Goal: Information Seeking & Learning: Learn about a topic

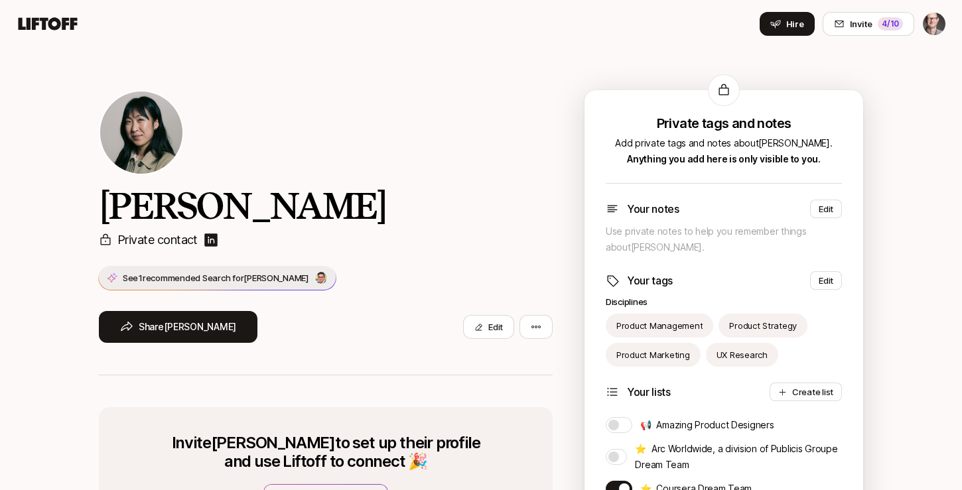
click at [315, 279] on img at bounding box center [321, 278] width 12 height 12
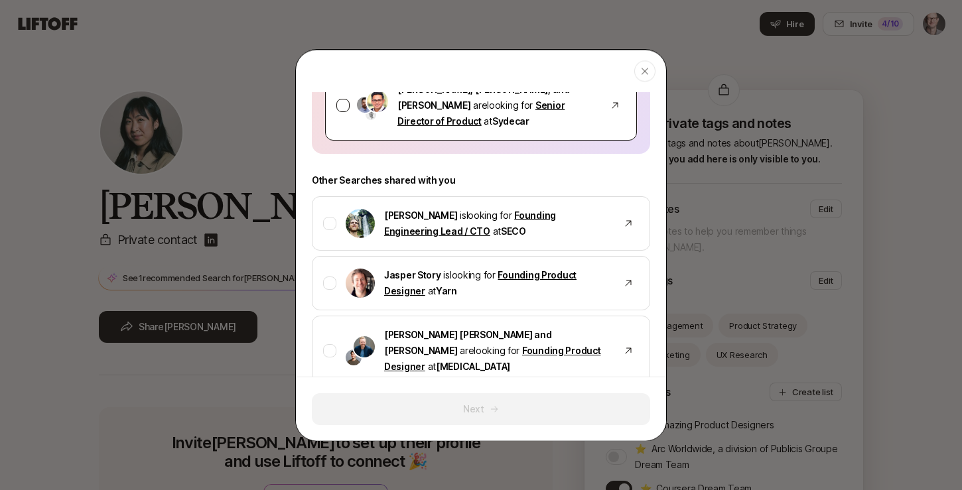
scroll to position [149, 0]
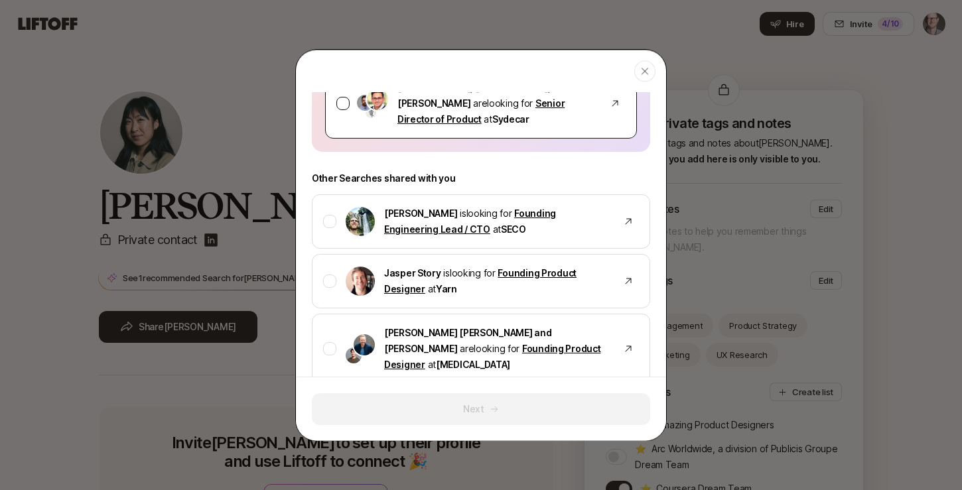
click at [500, 101] on link "Senior Director of Product" at bounding box center [480, 111] width 167 height 27
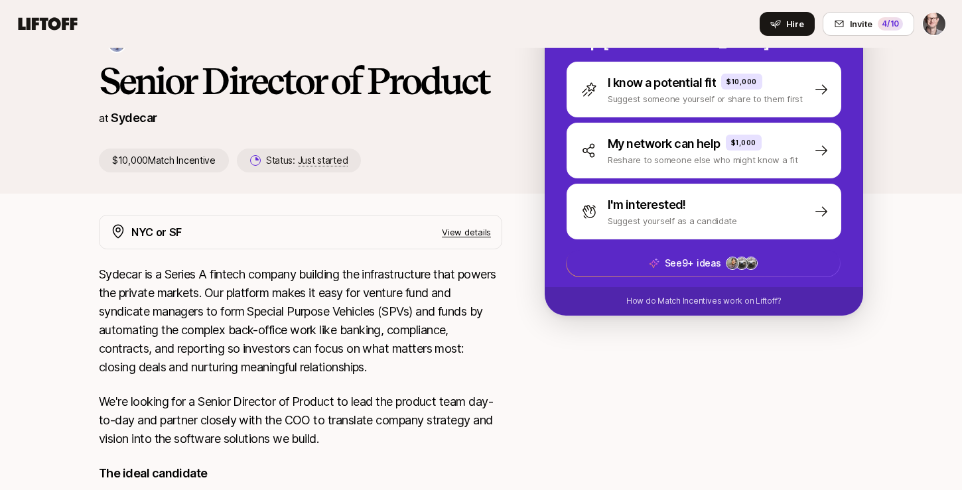
scroll to position [173, 1]
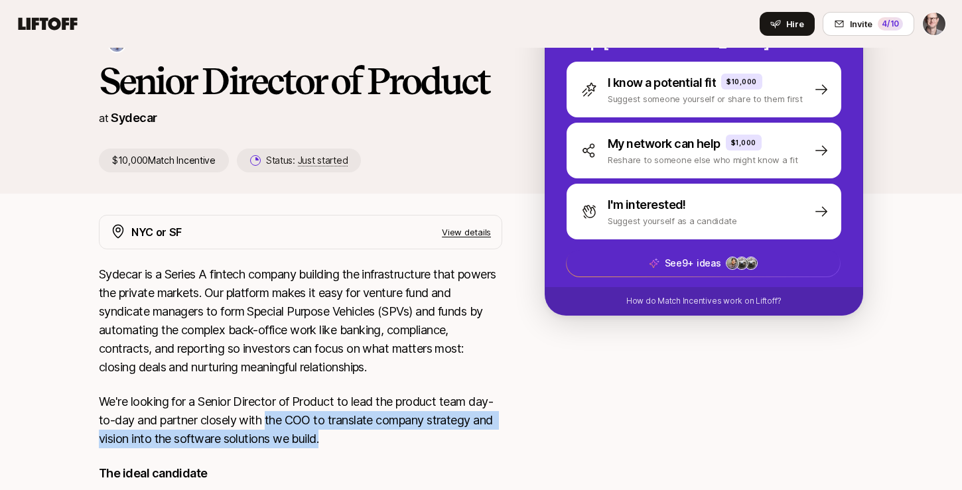
drag, startPoint x: 266, startPoint y: 417, endPoint x: 354, endPoint y: 433, distance: 89.0
click at [354, 433] on p "We're looking for a Senior Director of Product to lead the product team day-to-…" at bounding box center [300, 421] width 403 height 56
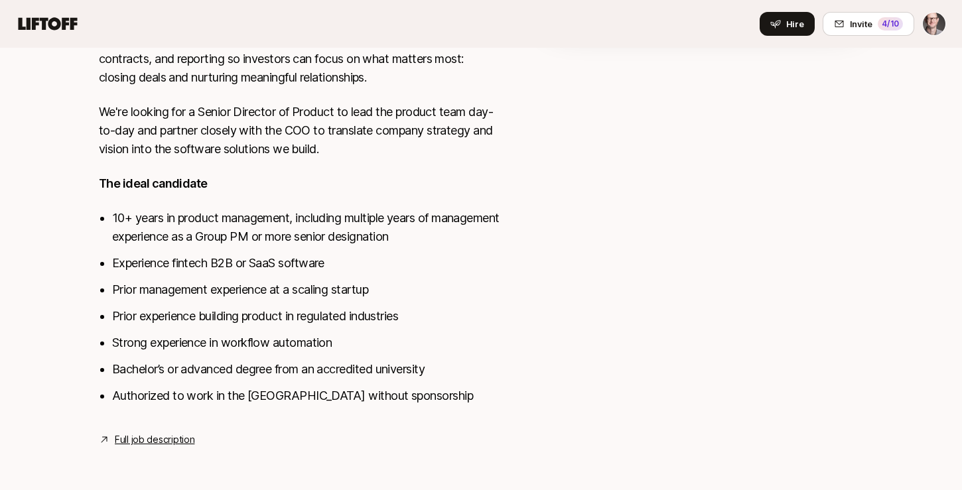
scroll to position [463, 0]
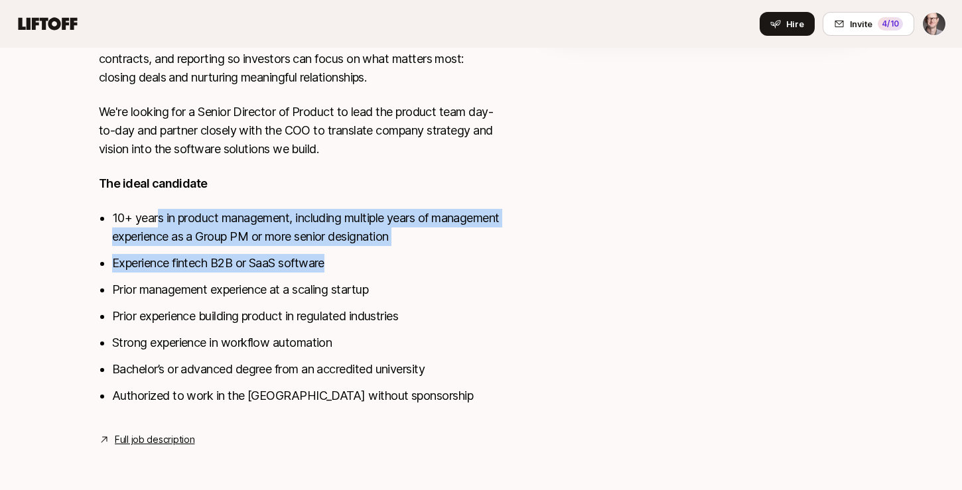
drag, startPoint x: 158, startPoint y: 220, endPoint x: 358, endPoint y: 264, distance: 204.6
click at [358, 264] on ul "10+ years in product management, including multiple years of management experie…" at bounding box center [307, 307] width 390 height 196
click at [245, 291] on li "Prior management experience at a scaling startup" at bounding box center [307, 290] width 390 height 19
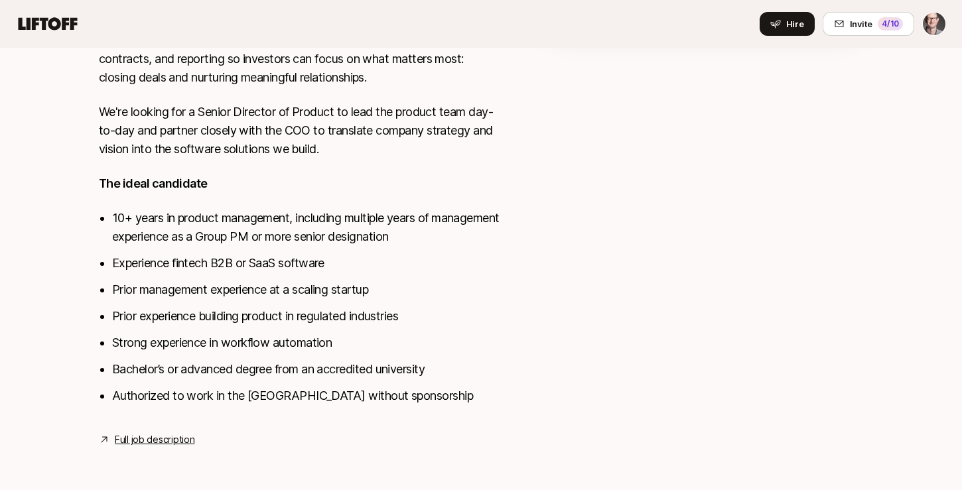
click at [208, 290] on li "Prior management experience at a scaling startup" at bounding box center [307, 290] width 390 height 19
click at [208, 291] on li "Prior management experience at a scaling startup" at bounding box center [307, 290] width 390 height 19
drag, startPoint x: 208, startPoint y: 291, endPoint x: 227, endPoint y: 307, distance: 25.4
click at [208, 291] on li "Prior management experience at a scaling startup" at bounding box center [307, 290] width 390 height 19
click at [232, 319] on li "Prior experience building product in regulated industries" at bounding box center [307, 316] width 390 height 19
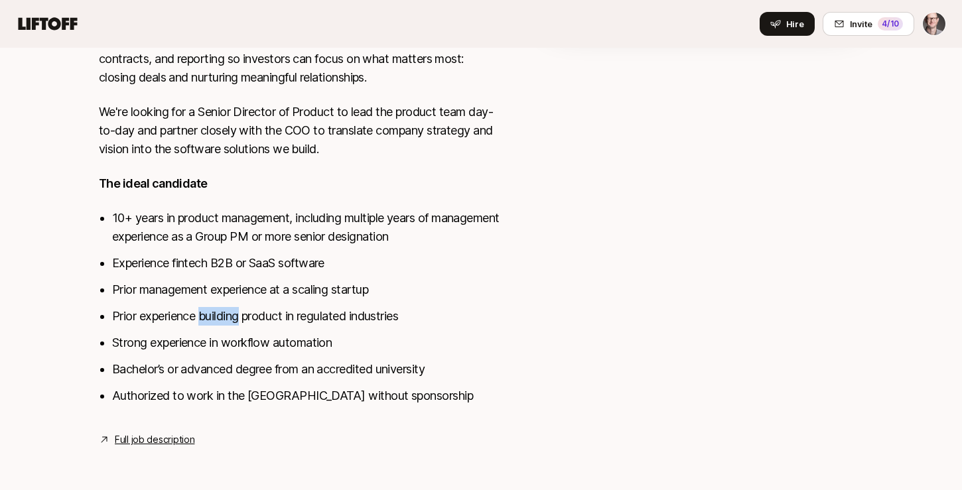
click at [232, 319] on li "Prior experience building product in regulated industries" at bounding box center [307, 316] width 390 height 19
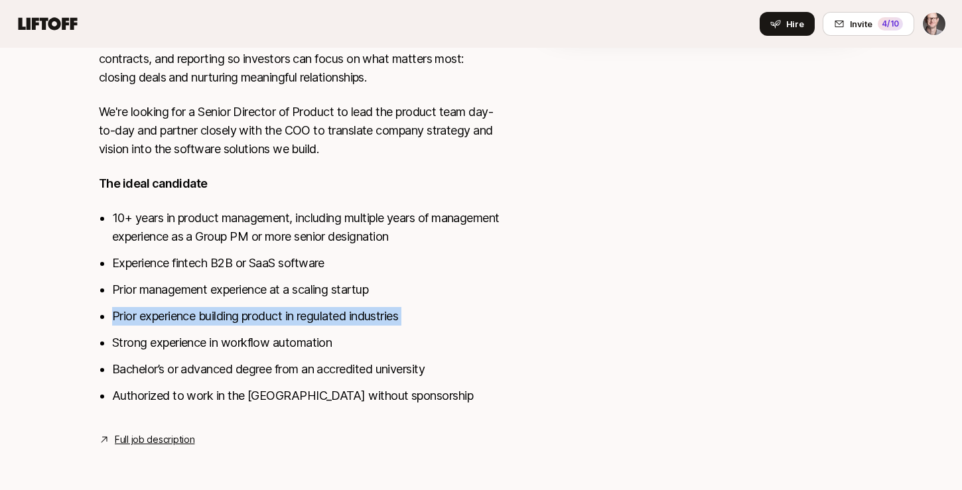
drag, startPoint x: 232, startPoint y: 319, endPoint x: 251, endPoint y: 329, distance: 22.0
click at [233, 319] on li "Prior experience building product in regulated industries" at bounding box center [307, 316] width 390 height 19
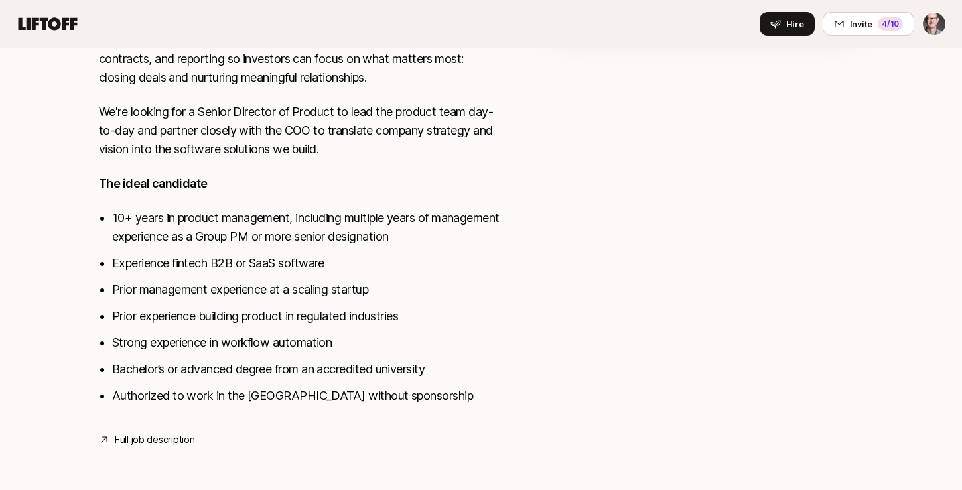
click at [316, 368] on li "Bachelor’s or advanced degree from an accredited university" at bounding box center [307, 369] width 390 height 19
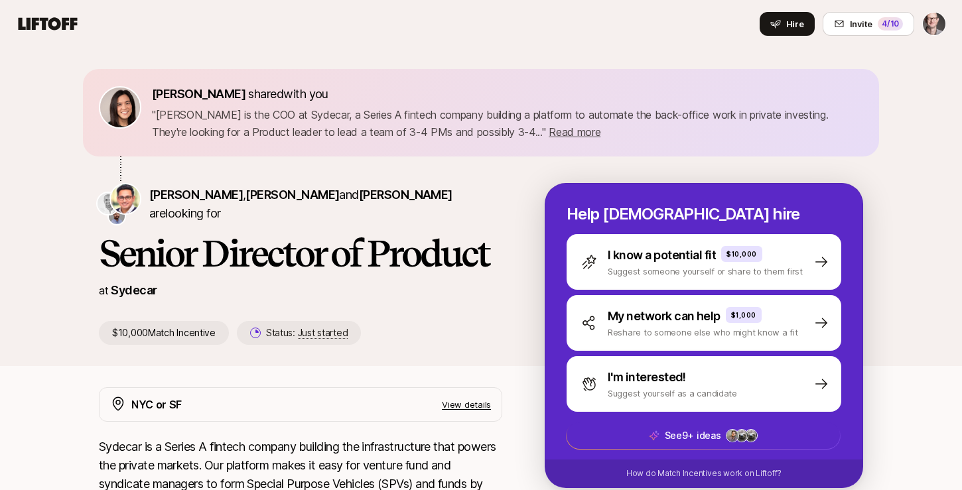
scroll to position [0, 0]
